Goal: Find specific page/section: Find specific page/section

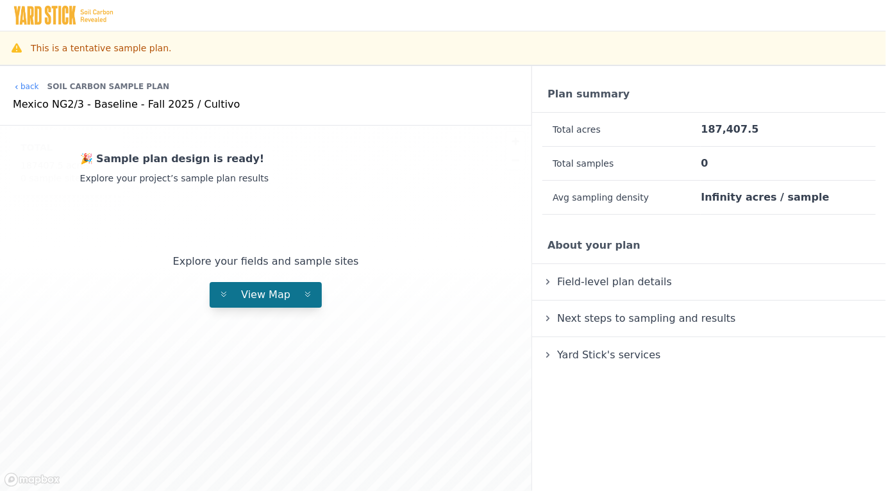
click at [304, 289] on button "View Map" at bounding box center [266, 295] width 112 height 26
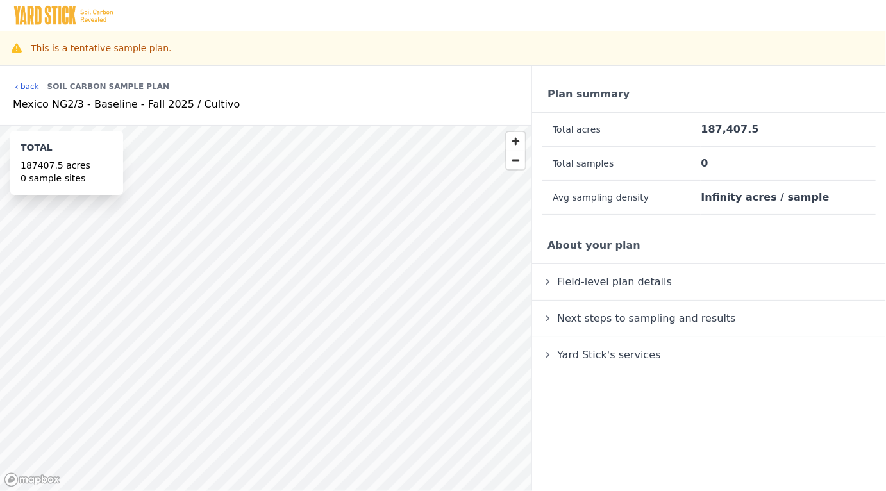
click at [22, 86] on link "back" at bounding box center [26, 86] width 26 height 10
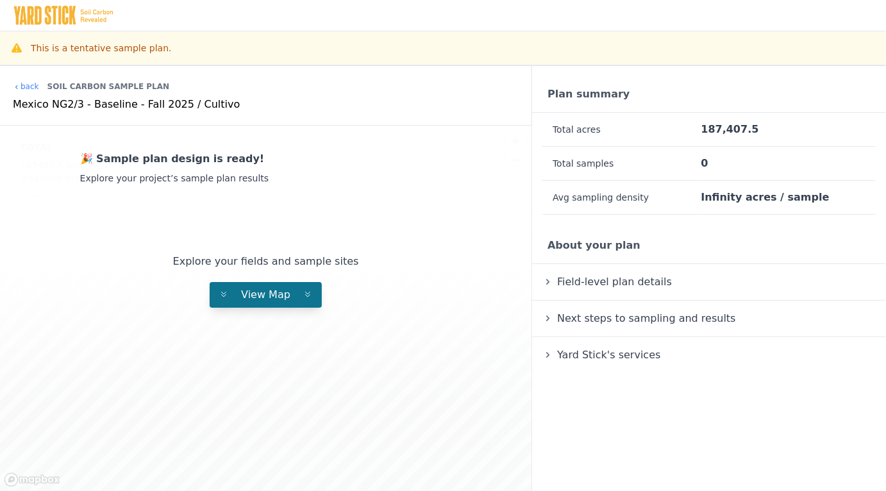
click at [280, 294] on span "View Map" at bounding box center [266, 295] width 70 height 12
